Goal: Task Accomplishment & Management: Use online tool/utility

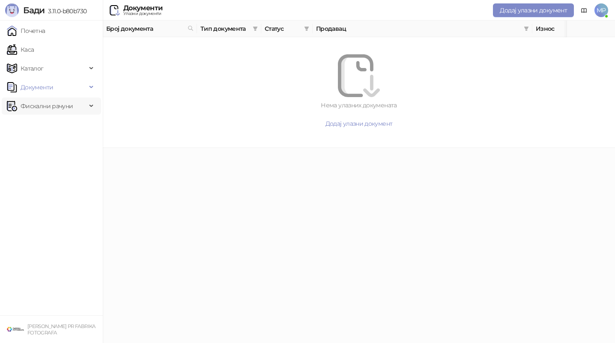
click at [43, 109] on span "Фискални рачуни" at bounding box center [47, 106] width 52 height 17
click at [68, 131] on link "Издати рачуни" at bounding box center [38, 124] width 57 height 17
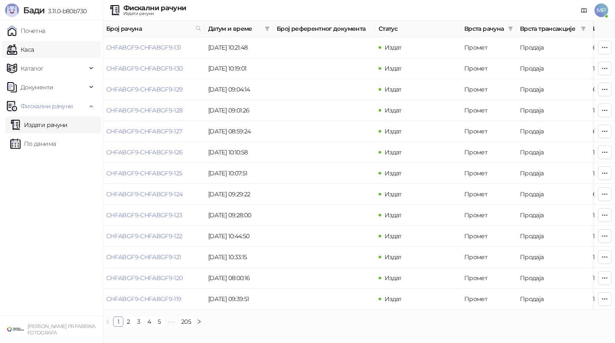
click at [34, 50] on link "Каса" at bounding box center [20, 49] width 27 height 17
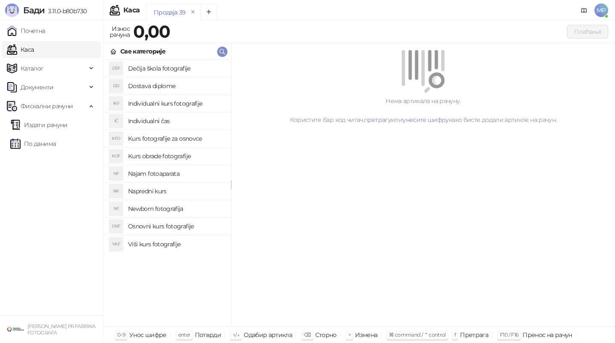
click at [184, 140] on h4 "Kurs fotografije za osnovce" at bounding box center [176, 139] width 96 height 14
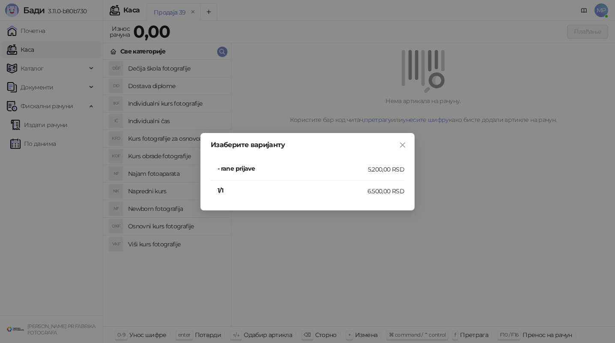
click at [380, 194] on div "6.500,00 RSD" at bounding box center [385, 191] width 37 height 9
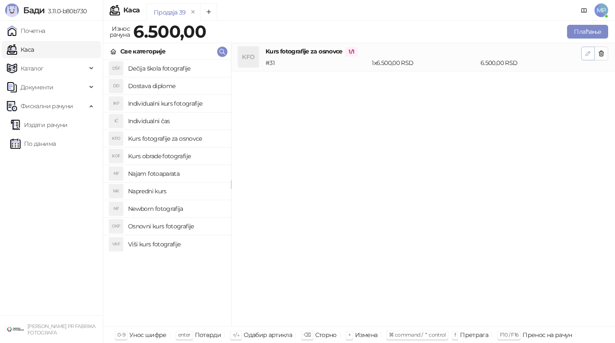
click at [588, 52] on icon "button" at bounding box center [588, 53] width 4 height 4
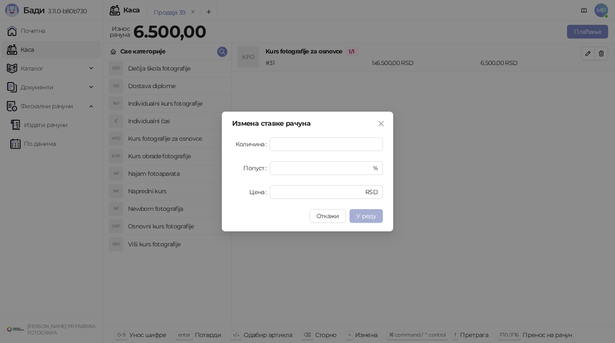
type input "*"
click at [363, 218] on span "У реду" at bounding box center [366, 216] width 20 height 8
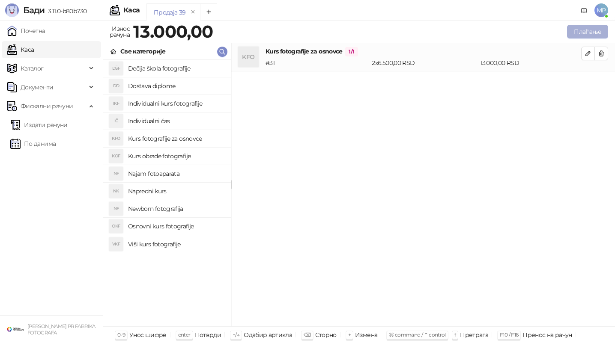
click at [585, 31] on button "Плаћање" at bounding box center [587, 32] width 41 height 14
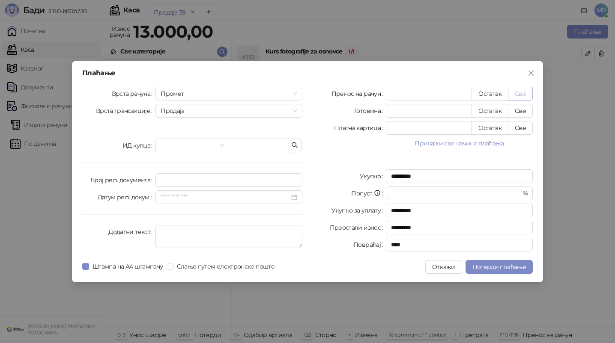
click at [519, 95] on button "Све" at bounding box center [520, 94] width 25 height 14
type input "*****"
type input "****"
click at [182, 263] on span "Слање путем електронске поште" at bounding box center [225, 266] width 105 height 9
click at [113, 262] on span "Штампа на А4 штампачу" at bounding box center [128, 266] width 78 height 9
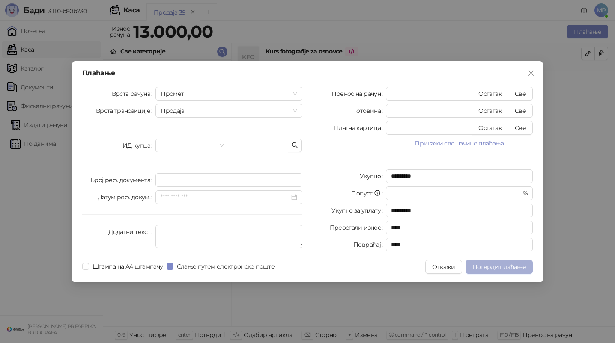
click at [505, 268] on span "Потврди плаћање" at bounding box center [499, 267] width 54 height 8
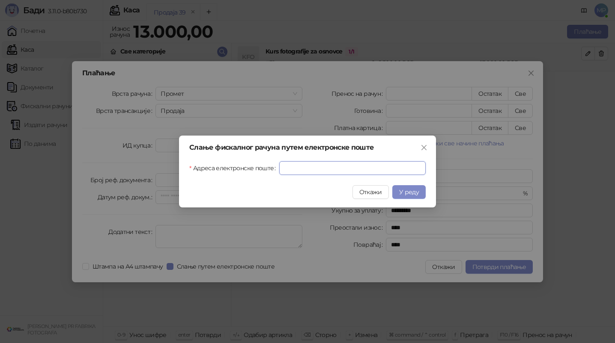
click at [345, 168] on input "Адреса електронске поште" at bounding box center [352, 168] width 146 height 14
paste input "**********"
type input "**********"
click at [415, 194] on span "У реду" at bounding box center [409, 192] width 20 height 8
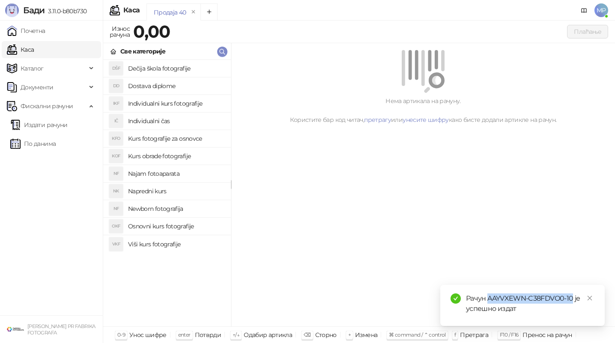
drag, startPoint x: 489, startPoint y: 297, endPoint x: 573, endPoint y: 295, distance: 84.4
click at [573, 295] on div "Рачун AAYVXEWN-C38FDVO0-10 је успешно издат" at bounding box center [530, 304] width 128 height 21
copy div "AAYVXEWN-C38FDVO0-10"
click at [178, 143] on h4 "Kurs fotografije za osnovce" at bounding box center [176, 139] width 96 height 14
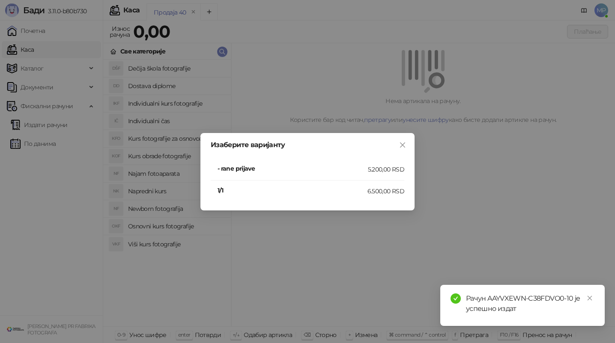
click at [384, 191] on div "6.500,00 RSD" at bounding box center [385, 191] width 37 height 9
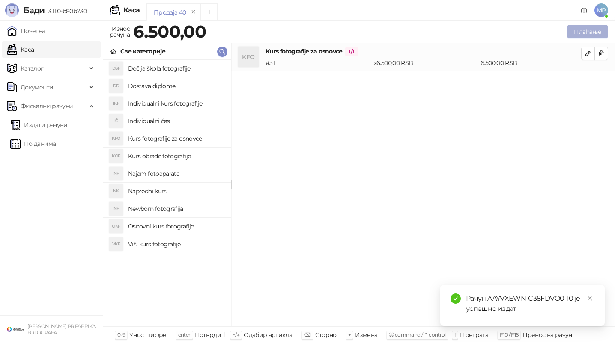
click at [590, 28] on button "Плаћање" at bounding box center [587, 32] width 41 height 14
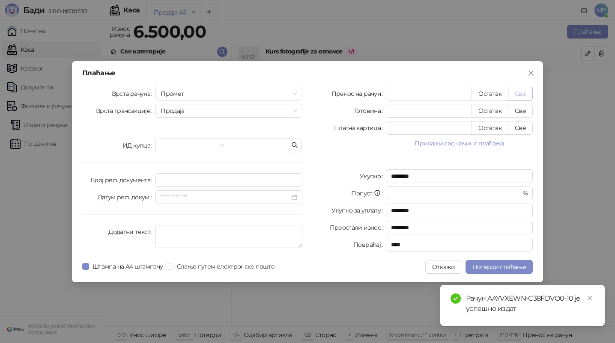
click at [523, 93] on button "Све" at bounding box center [520, 94] width 25 height 14
type input "****"
click at [197, 267] on span "Слање путем електронске поште" at bounding box center [225, 266] width 105 height 9
click at [133, 270] on span "Штампа на А4 штампачу" at bounding box center [128, 266] width 78 height 9
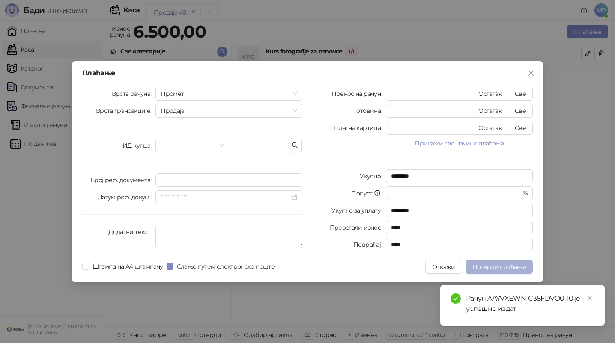
click at [493, 266] on span "Потврди плаћање" at bounding box center [499, 267] width 54 height 8
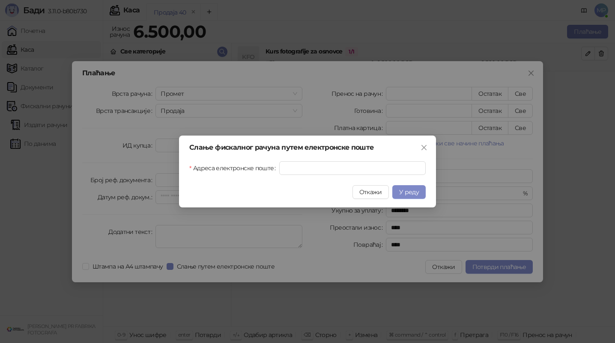
click at [388, 176] on div "Слање фискалног рачуна путем електронске поште [GEOGRAPHIC_DATA] електронске по…" at bounding box center [307, 172] width 257 height 72
click at [389, 170] on input "Адреса електронске поште" at bounding box center [352, 168] width 146 height 14
paste input "**********"
type input "**********"
click at [403, 192] on span "У реду" at bounding box center [409, 192] width 20 height 8
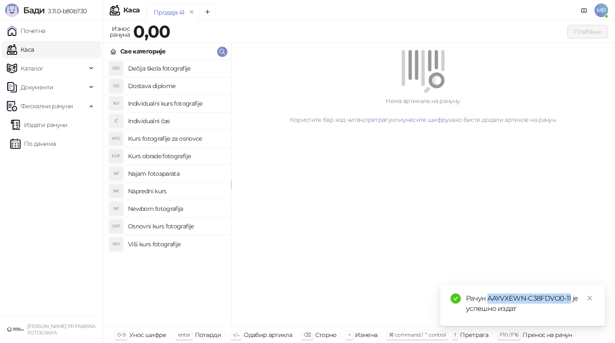
drag, startPoint x: 488, startPoint y: 300, endPoint x: 570, endPoint y: 297, distance: 81.9
click at [570, 297] on div "Рачун AAYVXEWN-C38FDVO0-11 је успешно издат" at bounding box center [530, 304] width 128 height 21
copy div "AAYVXEWN-C38FDVO0-11"
